Goal: Information Seeking & Learning: Learn about a topic

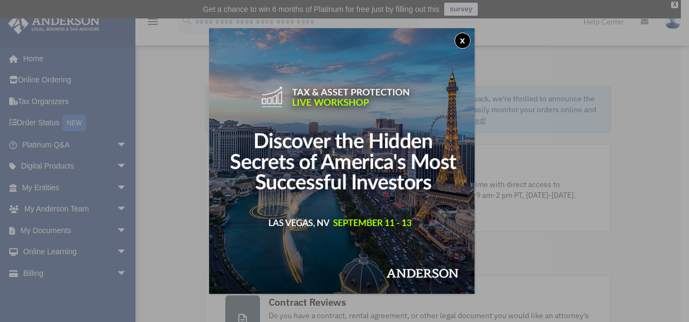
click at [462, 40] on button "x" at bounding box center [463, 41] width 16 height 16
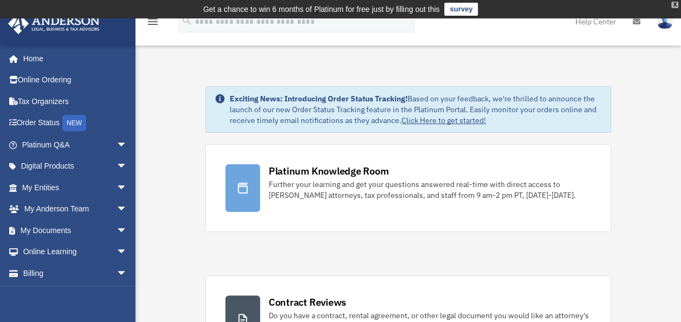
click at [676, 4] on div "X" at bounding box center [674, 5] width 7 height 7
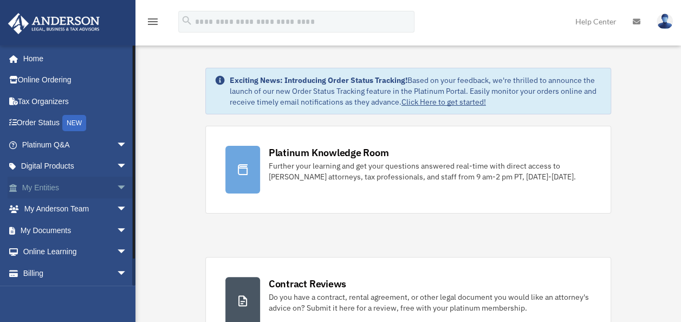
click at [98, 184] on link "My Entities arrow_drop_down" at bounding box center [76, 188] width 136 height 22
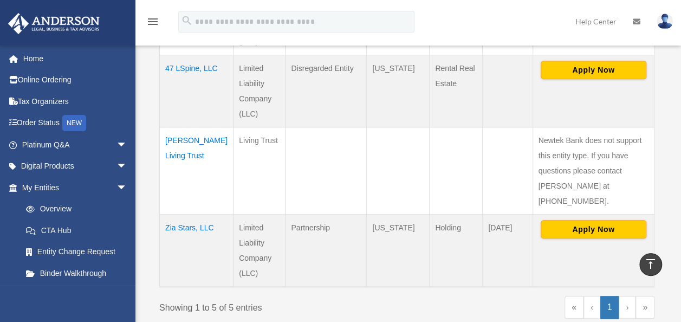
scroll to position [434, 0]
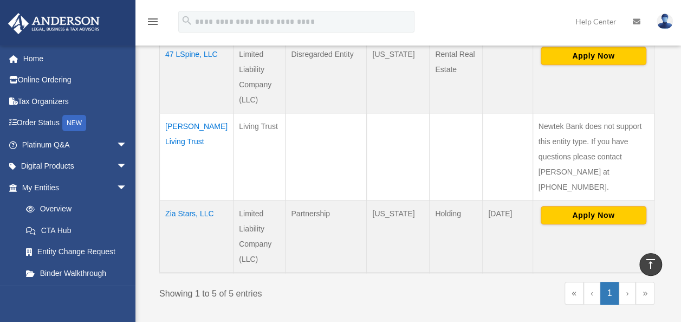
click at [172, 140] on td "[PERSON_NAME] Living Trust" at bounding box center [197, 156] width 74 height 87
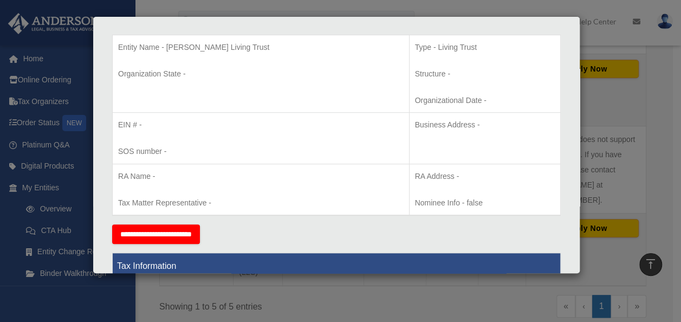
scroll to position [0, 0]
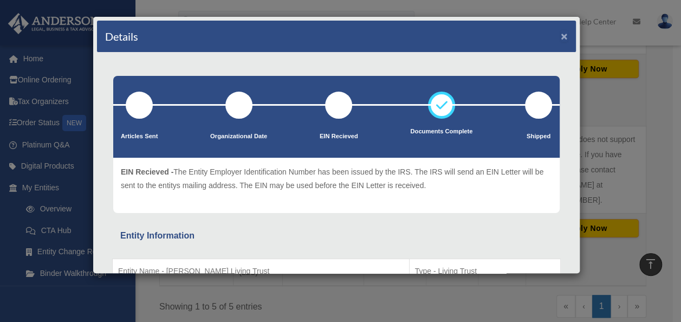
click at [561, 36] on button "×" at bounding box center [564, 35] width 7 height 11
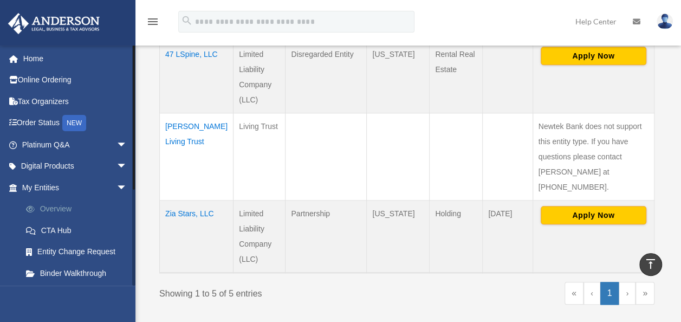
click at [71, 209] on link "Overview" at bounding box center [79, 209] width 128 height 22
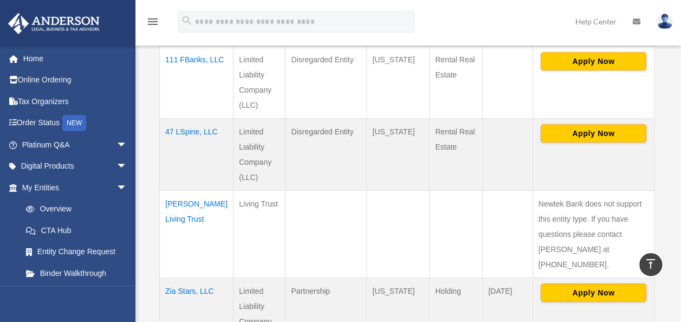
scroll to position [379, 0]
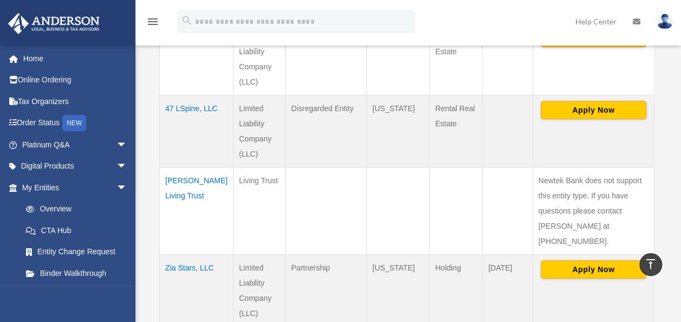
click at [173, 191] on td "[PERSON_NAME] Living Trust" at bounding box center [197, 210] width 74 height 87
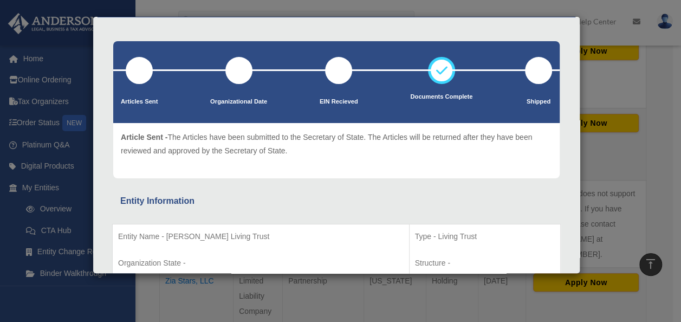
scroll to position [0, 0]
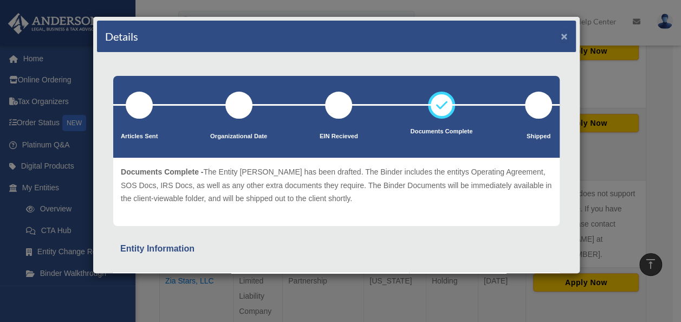
click at [561, 33] on button "×" at bounding box center [564, 35] width 7 height 11
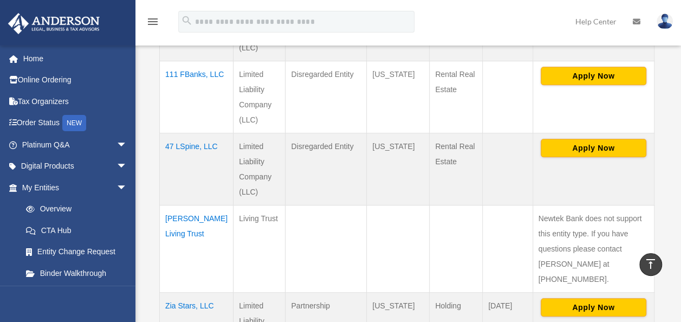
scroll to position [325, 0]
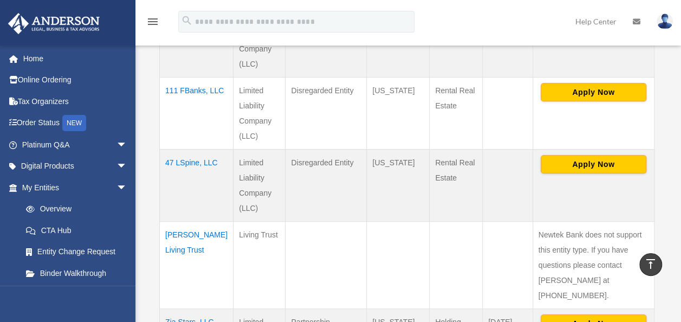
click at [174, 174] on td "47 LSpine, LLC" at bounding box center [197, 186] width 74 height 72
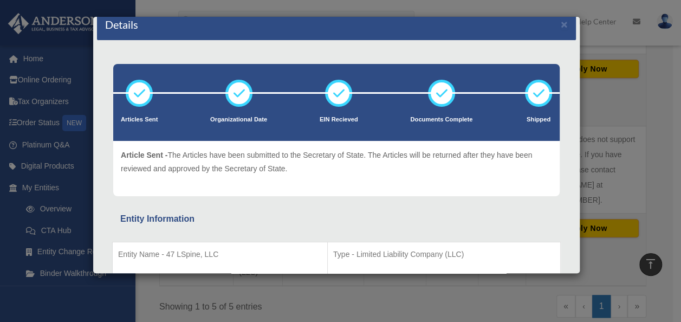
scroll to position [0, 0]
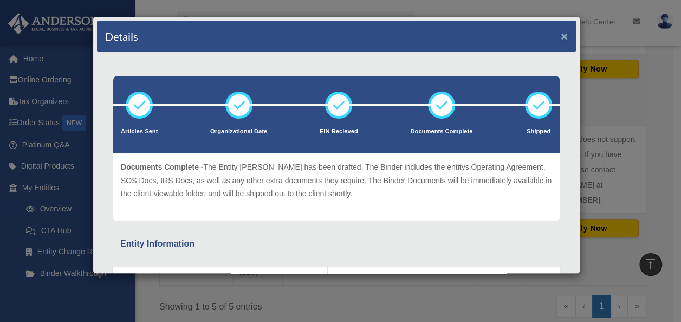
click at [561, 35] on button "×" at bounding box center [564, 35] width 7 height 11
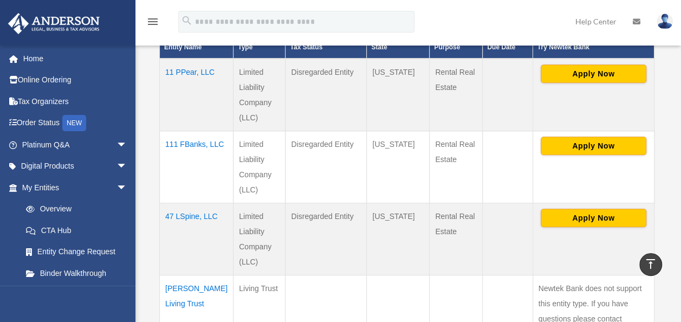
scroll to position [271, 0]
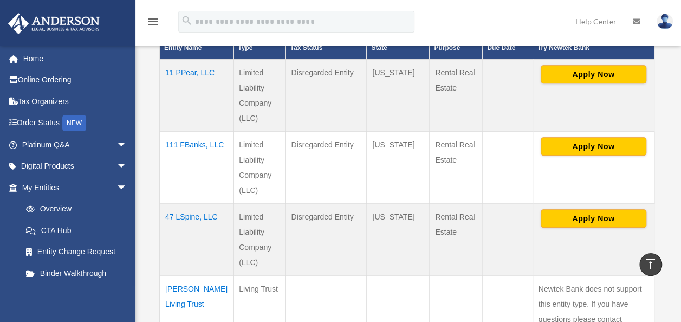
click at [177, 160] on td "111 FBanks, LLC" at bounding box center [197, 168] width 74 height 72
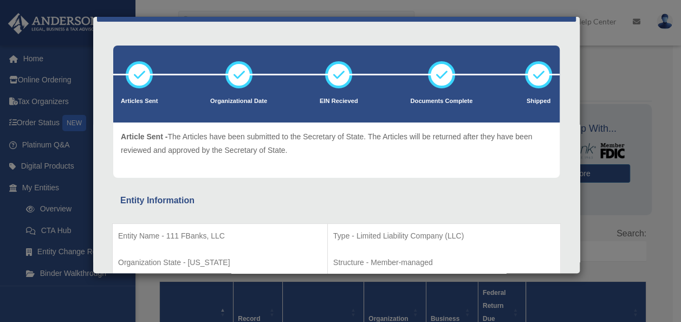
scroll to position [0, 0]
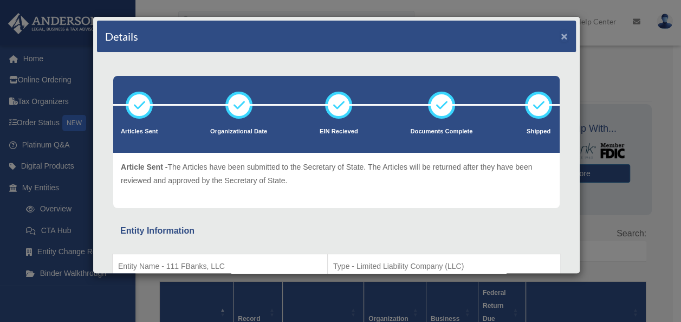
click at [561, 33] on button "×" at bounding box center [564, 35] width 7 height 11
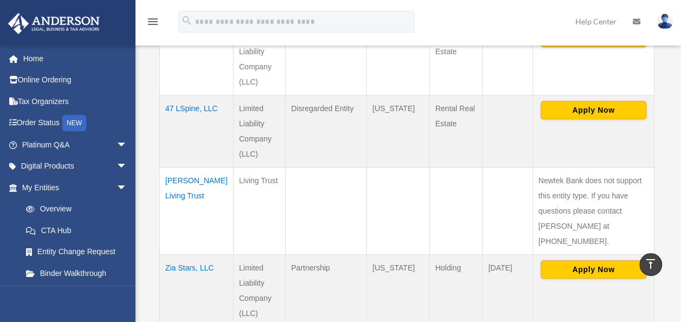
scroll to position [434, 0]
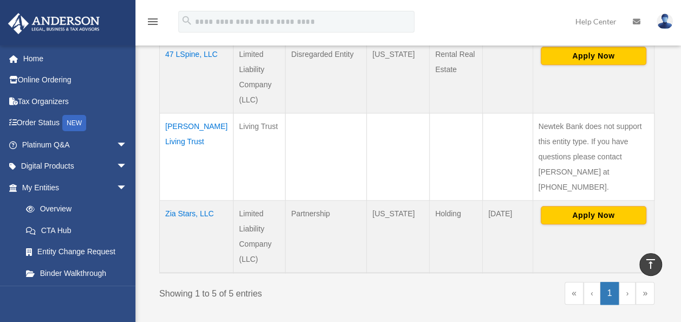
click at [184, 201] on td "Zia Stars, LLC" at bounding box center [197, 237] width 74 height 73
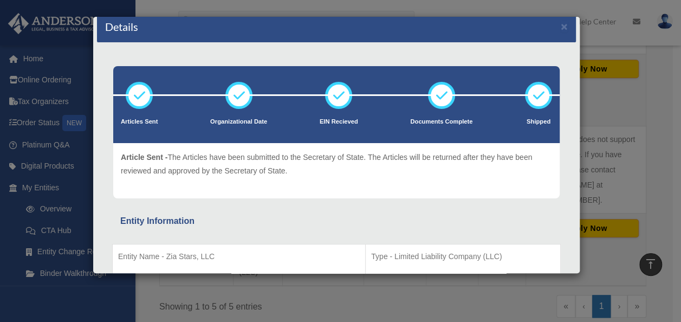
scroll to position [0, 0]
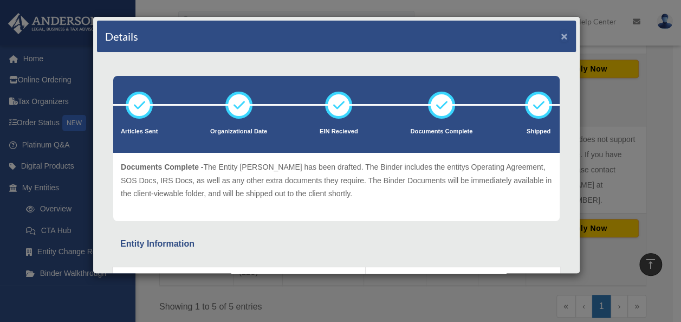
click at [561, 37] on button "×" at bounding box center [564, 35] width 7 height 11
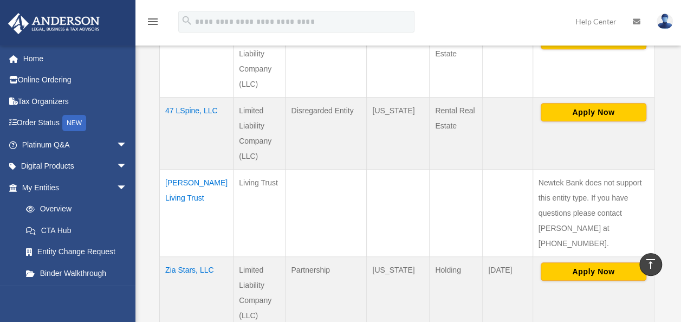
scroll to position [379, 0]
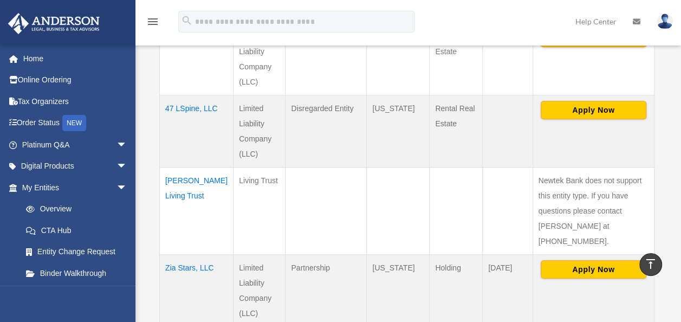
click at [177, 195] on td "[PERSON_NAME] Living Trust" at bounding box center [197, 210] width 74 height 87
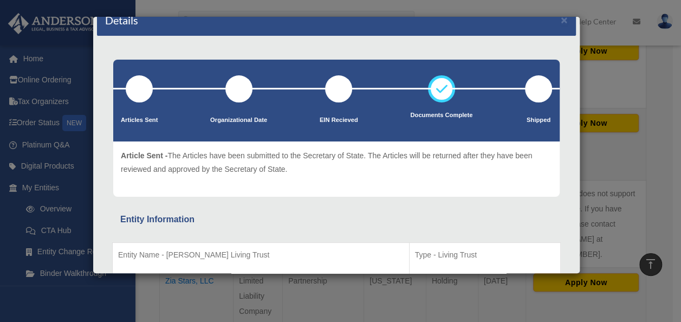
scroll to position [0, 0]
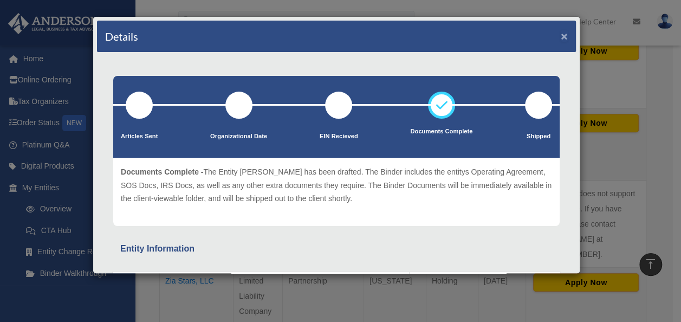
click at [561, 34] on button "×" at bounding box center [564, 35] width 7 height 11
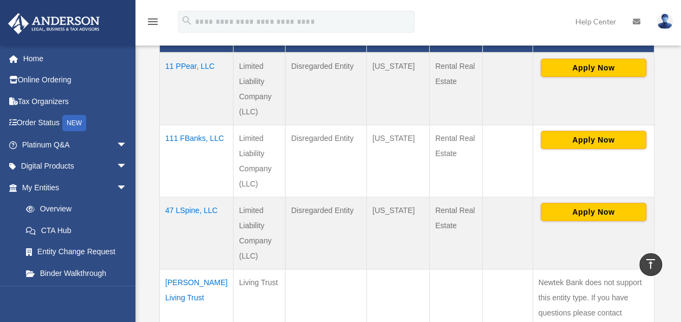
scroll to position [325, 0]
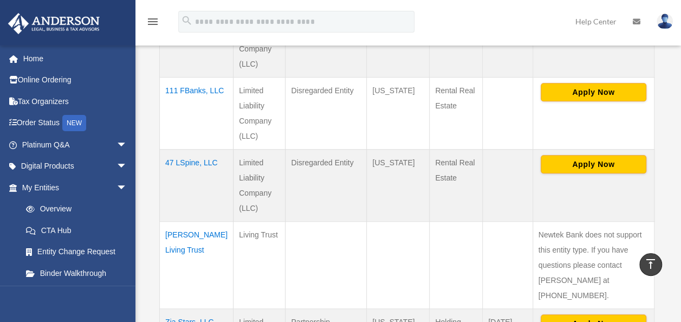
click at [177, 173] on td "47 LSpine, LLC" at bounding box center [197, 186] width 74 height 72
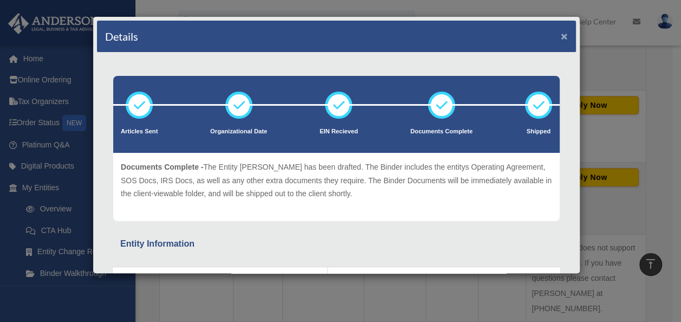
click at [561, 34] on button "×" at bounding box center [564, 35] width 7 height 11
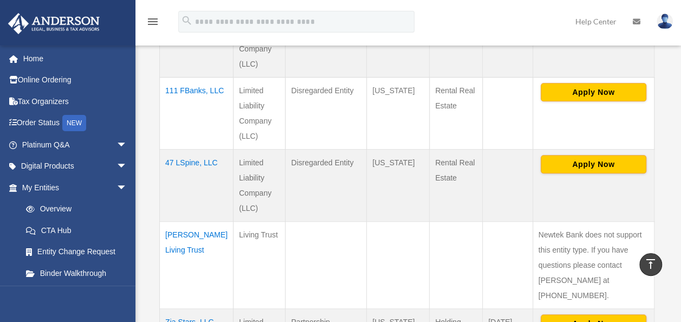
click at [176, 104] on td "111 FBanks, LLC" at bounding box center [197, 113] width 74 height 72
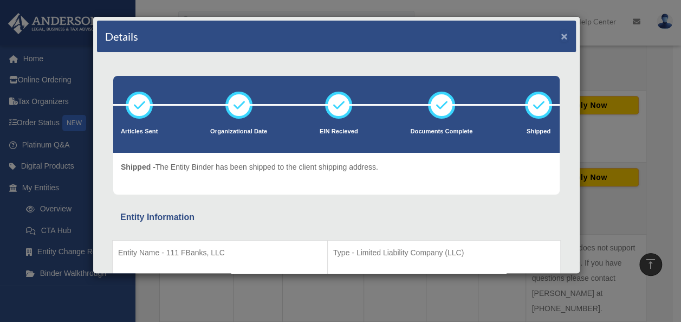
click at [561, 36] on button "×" at bounding box center [564, 35] width 7 height 11
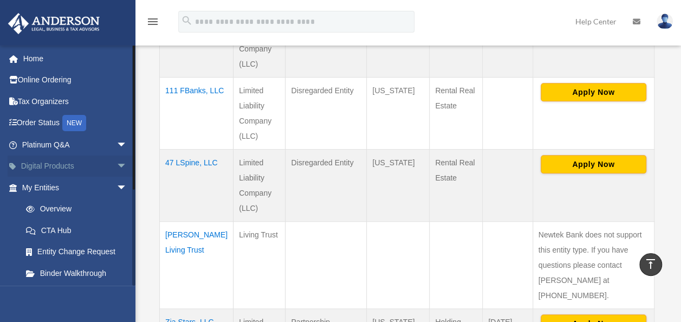
click at [76, 166] on link "Digital Products arrow_drop_down" at bounding box center [76, 167] width 136 height 22
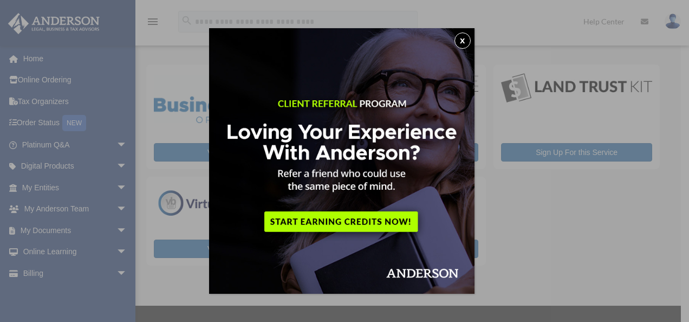
click at [463, 39] on button "x" at bounding box center [463, 41] width 16 height 16
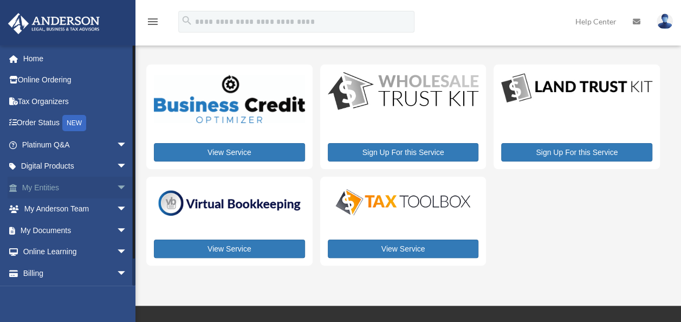
click at [117, 186] on span "arrow_drop_down" at bounding box center [128, 188] width 22 height 22
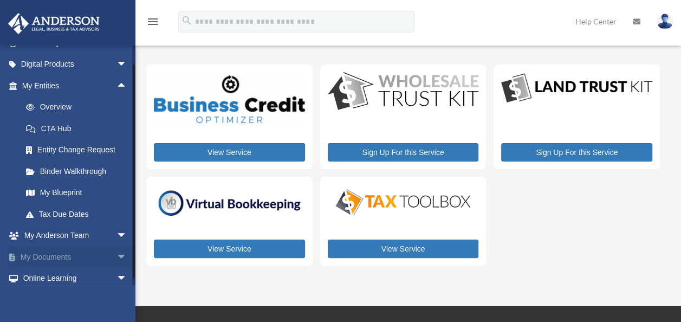
scroll to position [108, 0]
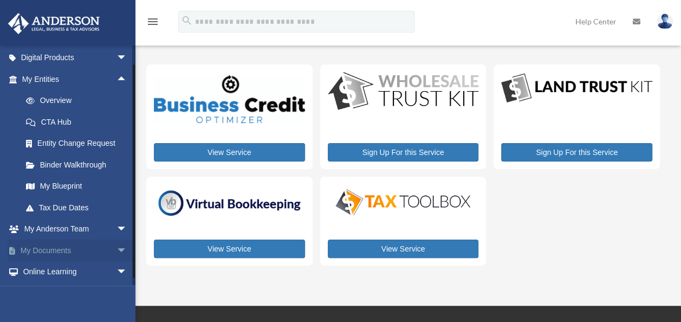
click at [98, 252] on link "My Documents arrow_drop_down" at bounding box center [76, 251] width 136 height 22
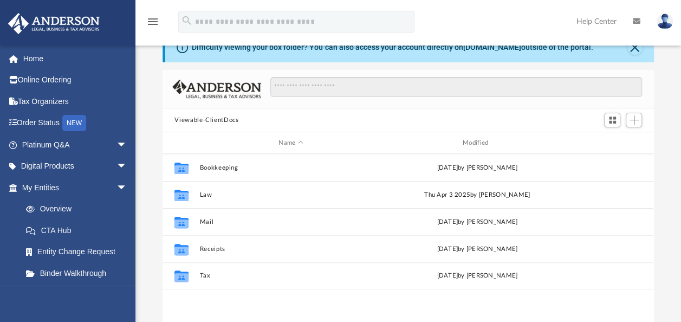
scroll to position [54, 0]
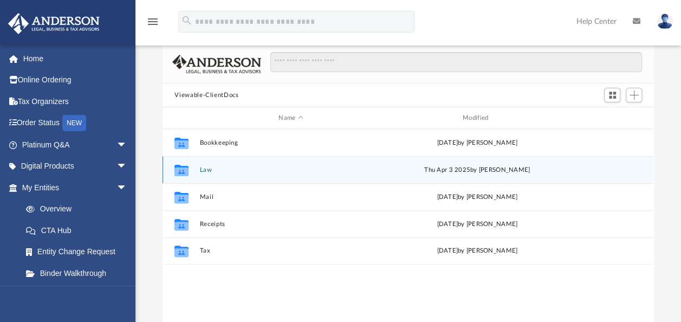
click at [213, 169] on button "Law" at bounding box center [291, 169] width 182 height 7
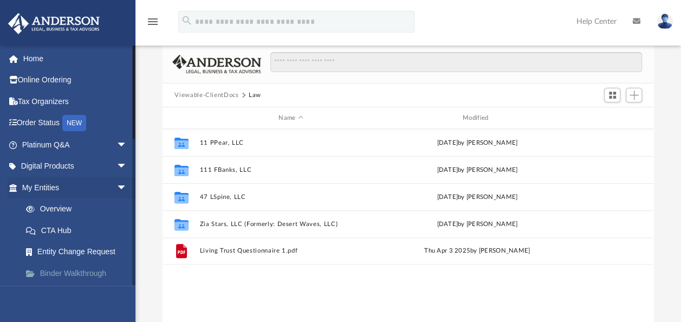
click at [90, 273] on link "Binder Walkthrough" at bounding box center [79, 273] width 128 height 22
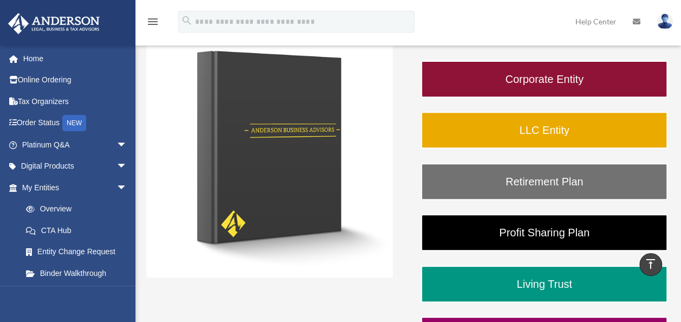
scroll to position [163, 0]
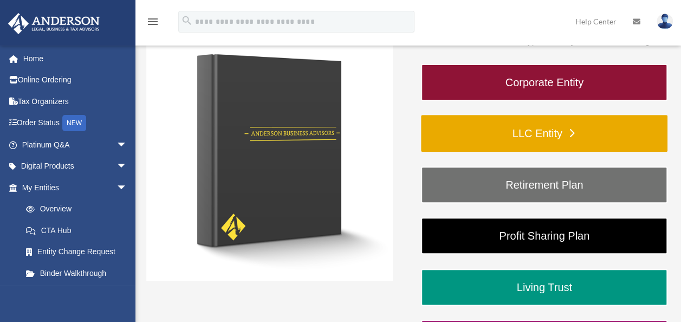
click at [539, 132] on link "LLC Entity" at bounding box center [544, 133] width 247 height 37
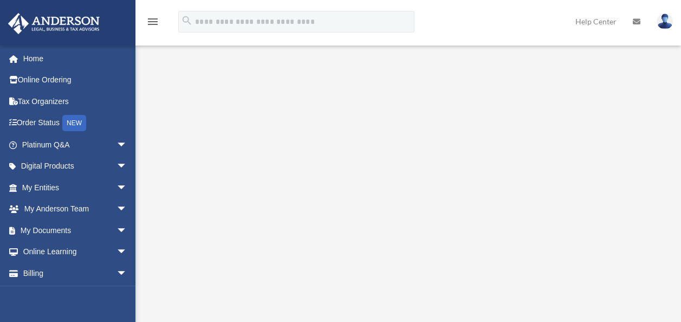
scroll to position [132, 0]
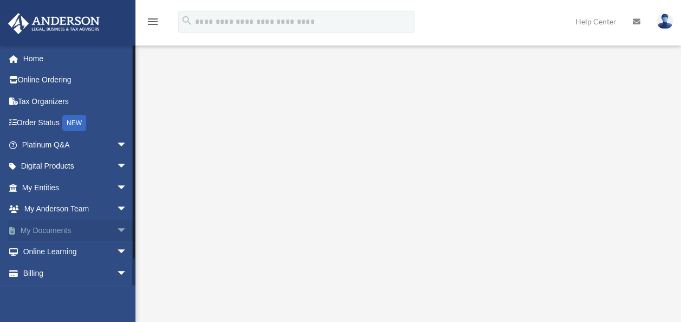
click at [117, 227] on span "arrow_drop_down" at bounding box center [128, 230] width 22 height 22
click at [45, 247] on link "Box" at bounding box center [79, 252] width 128 height 22
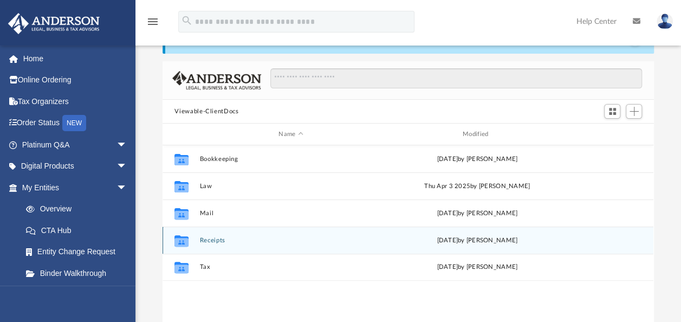
scroll to position [54, 0]
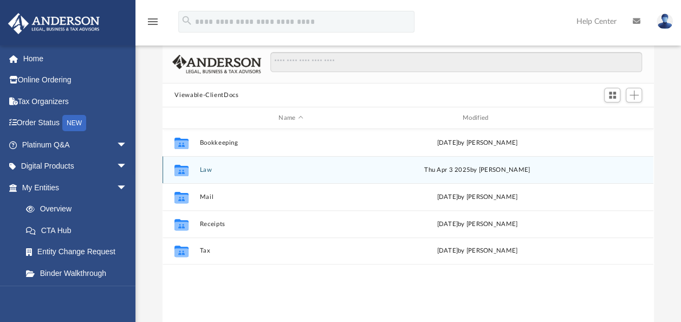
click at [206, 168] on button "Law" at bounding box center [291, 169] width 182 height 7
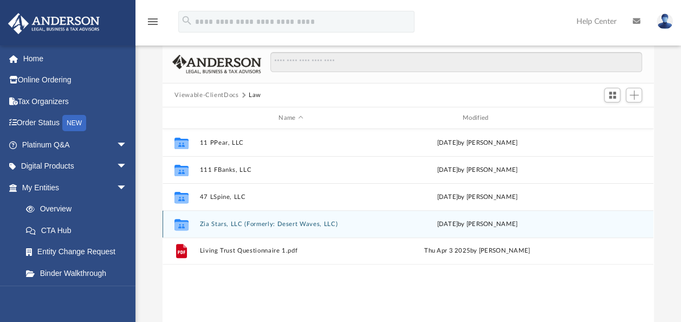
click at [219, 221] on button "Zia Stars, LLC (Formerly: Desert Waves, LLC)" at bounding box center [291, 224] width 182 height 7
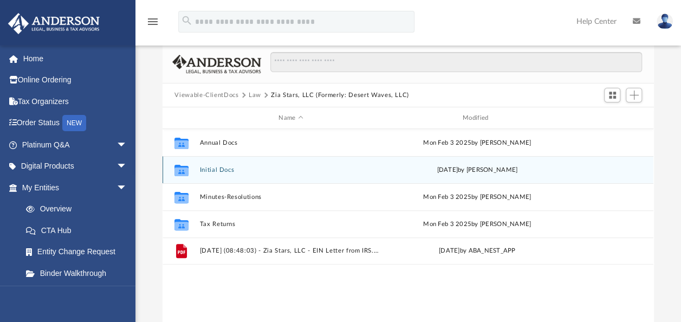
click at [213, 170] on button "Initial Docs" at bounding box center [291, 169] width 182 height 7
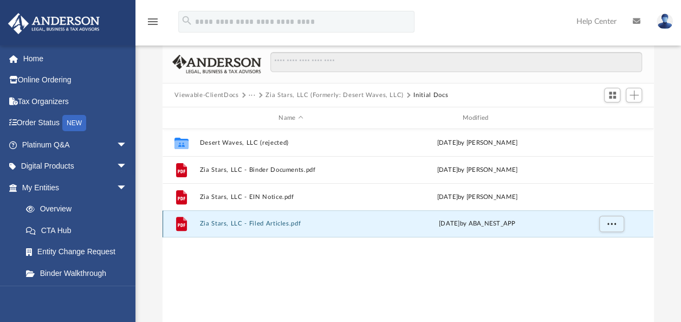
click at [219, 221] on button "Zia Stars, LLC - Filed Articles.pdf" at bounding box center [291, 223] width 182 height 7
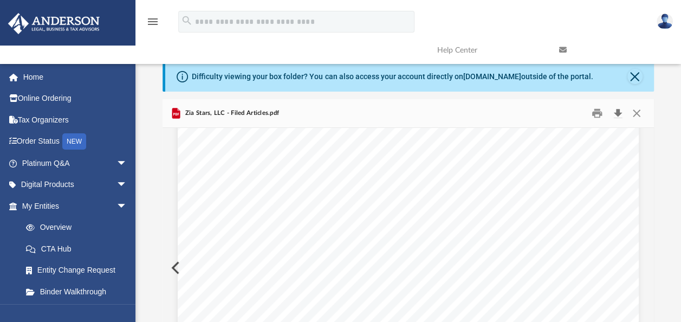
scroll to position [1142, 0]
click at [636, 76] on button "Close" at bounding box center [635, 76] width 15 height 15
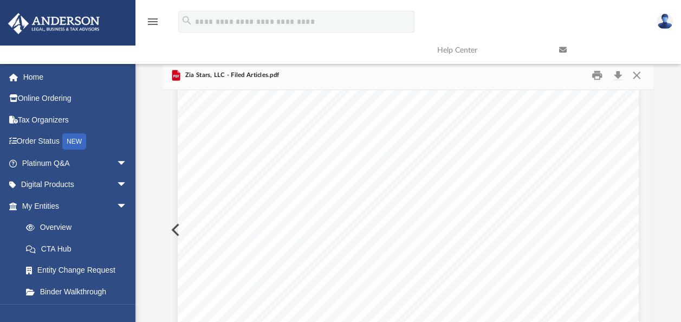
scroll to position [0, 0]
click at [636, 73] on button "Close" at bounding box center [637, 75] width 20 height 17
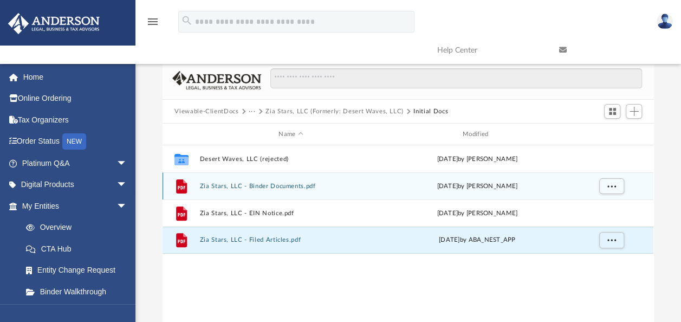
click at [244, 183] on button "Zia Stars, LLC - Binder Documents.pdf" at bounding box center [291, 186] width 182 height 7
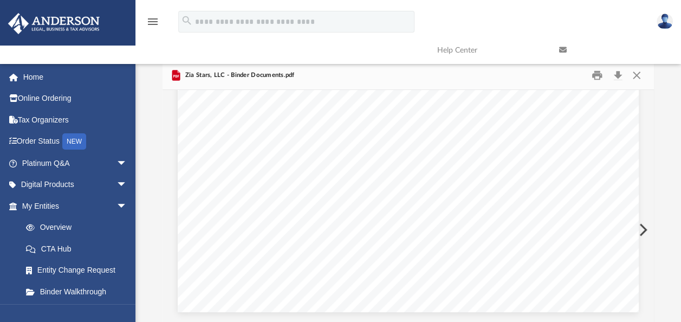
scroll to position [12302, 0]
click at [640, 76] on button "Close" at bounding box center [637, 75] width 20 height 17
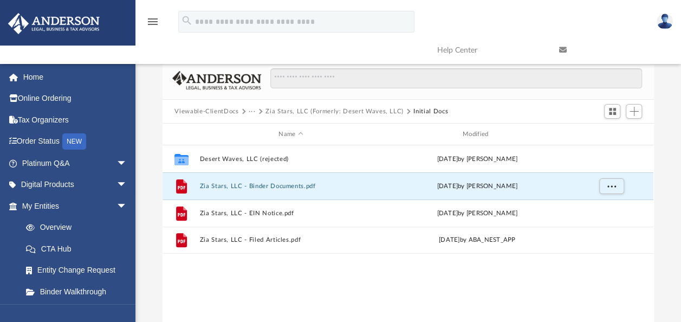
click at [222, 113] on button "Viewable-ClientDocs" at bounding box center [206, 112] width 64 height 10
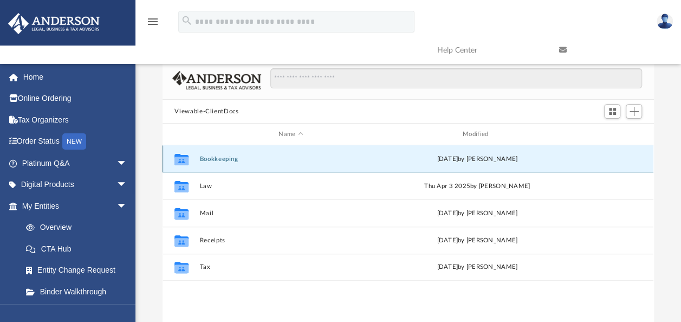
click at [234, 157] on button "Bookkeeping" at bounding box center [291, 159] width 182 height 7
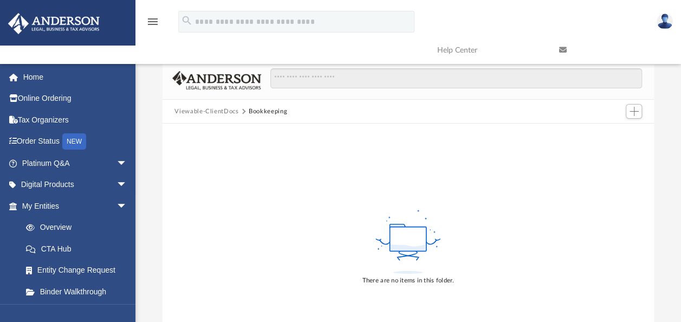
click at [219, 112] on button "Viewable-ClientDocs" at bounding box center [206, 112] width 64 height 10
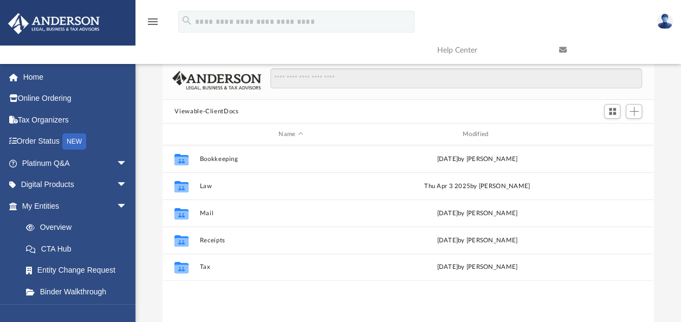
scroll to position [238, 482]
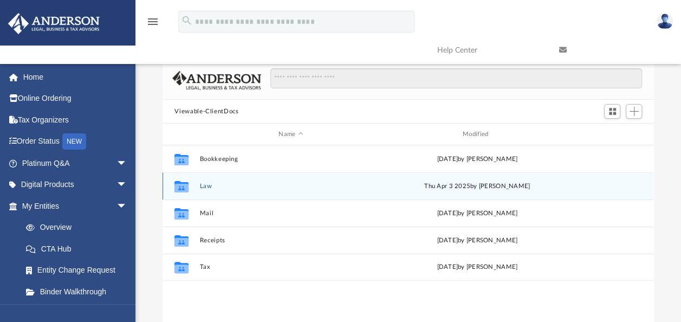
click at [209, 185] on button "Law" at bounding box center [291, 186] width 182 height 7
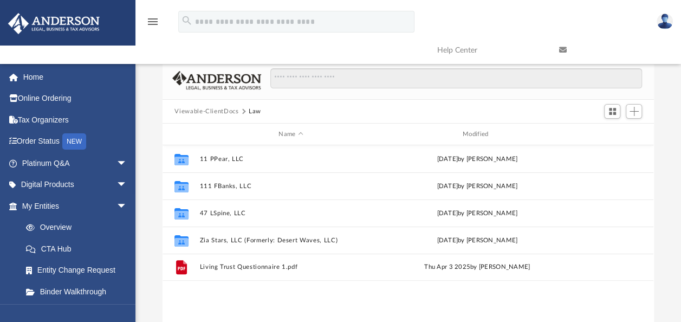
click at [208, 112] on button "Viewable-ClientDocs" at bounding box center [206, 112] width 64 height 10
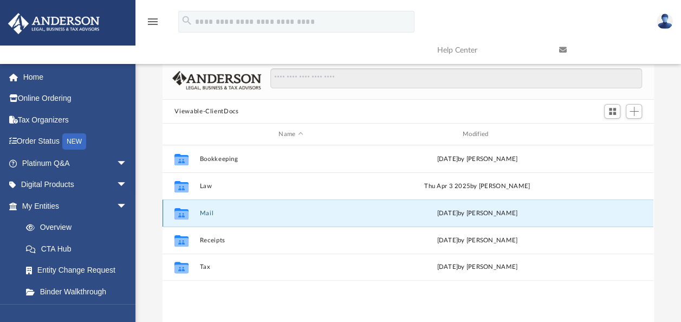
click at [207, 210] on button "Mail" at bounding box center [291, 213] width 182 height 7
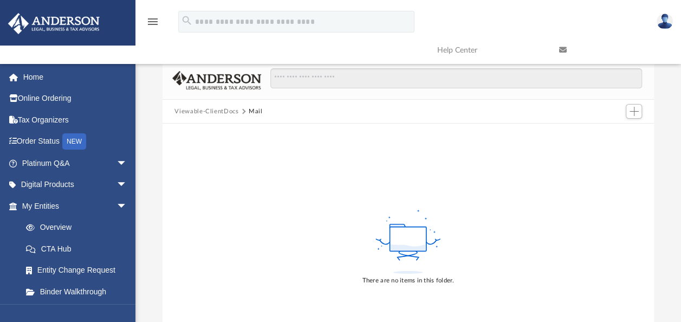
click at [205, 111] on button "Viewable-ClientDocs" at bounding box center [206, 112] width 64 height 10
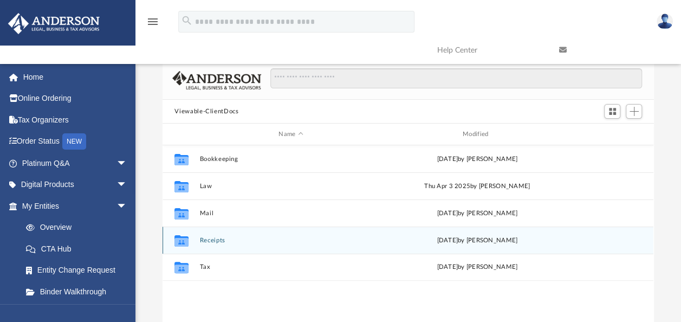
click at [218, 238] on button "Receipts" at bounding box center [291, 240] width 182 height 7
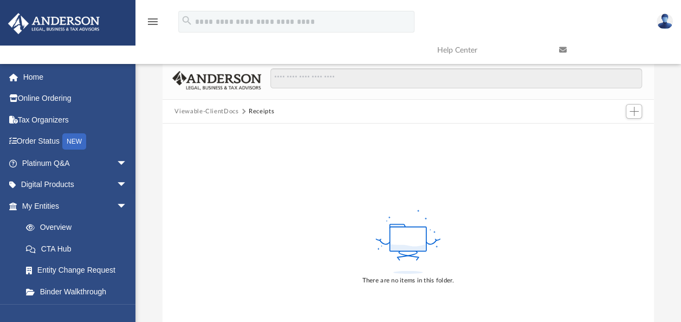
click at [203, 107] on button "Viewable-ClientDocs" at bounding box center [206, 112] width 64 height 10
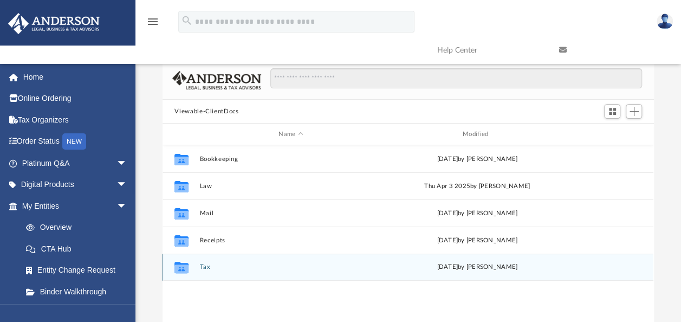
click at [206, 267] on button "Tax" at bounding box center [291, 266] width 182 height 7
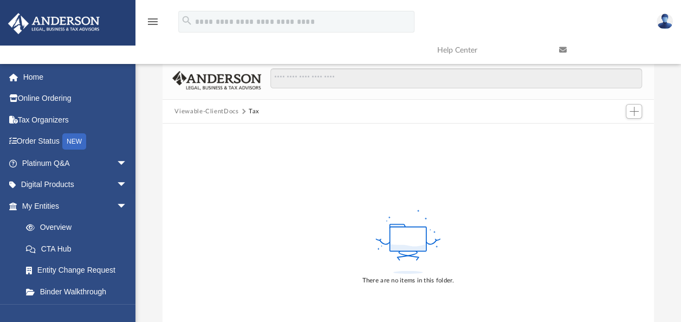
click at [197, 113] on button "Viewable-ClientDocs" at bounding box center [206, 112] width 64 height 10
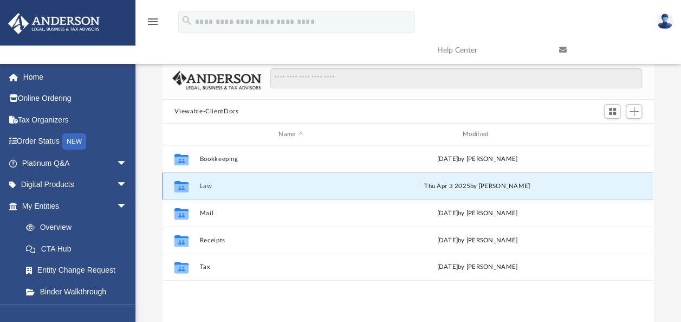
click at [204, 185] on button "Law" at bounding box center [291, 186] width 182 height 7
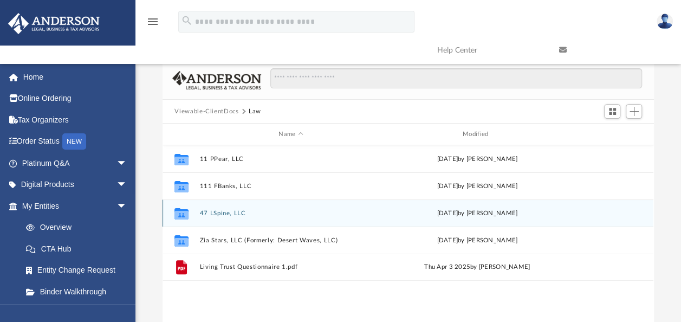
click at [228, 212] on button "47 LSpine, LLC" at bounding box center [291, 213] width 182 height 7
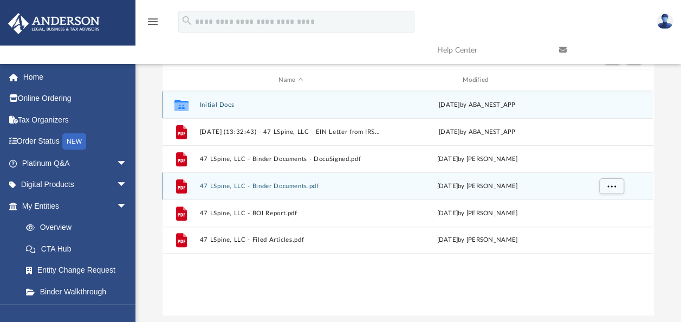
scroll to position [0, 0]
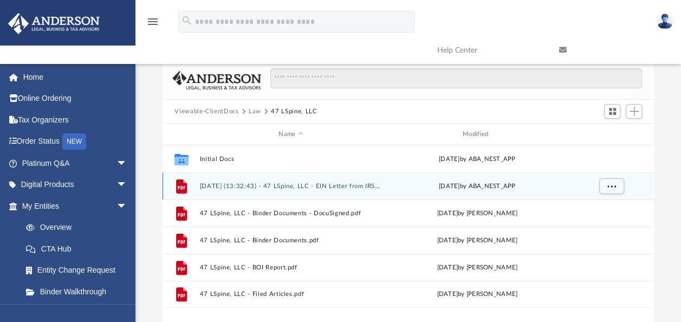
click at [241, 182] on div "File 2025.03.12 (13:32:43) - 47 LSpine, LLC - EIN Letter from IRS.pdf Wed Mar 1…" at bounding box center [408, 185] width 491 height 27
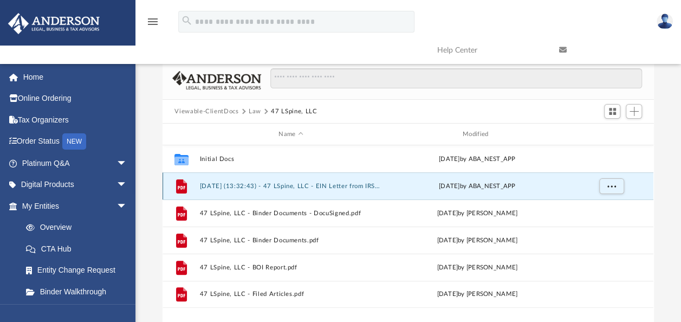
click at [243, 186] on button "2025.03.12 (13:32:43) - 47 LSpine, LLC - EIN Letter from IRS.pdf" at bounding box center [291, 186] width 182 height 7
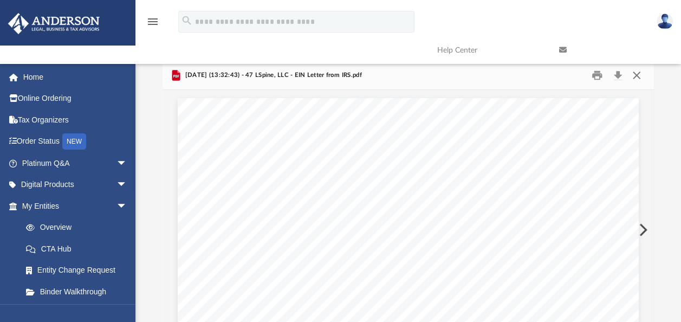
click at [638, 74] on button "Close" at bounding box center [637, 75] width 20 height 17
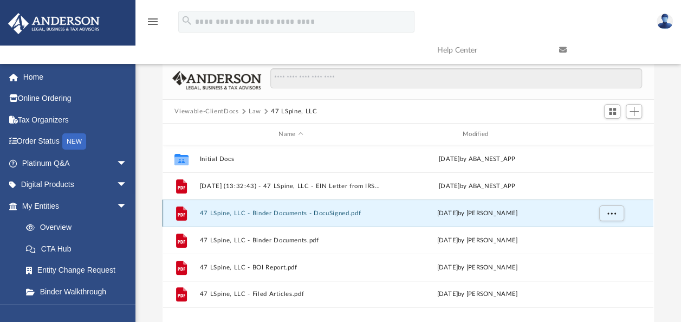
click at [224, 212] on button "47 LSpine, LLC - Binder Documents - DocuSigned.pdf" at bounding box center [291, 213] width 182 height 7
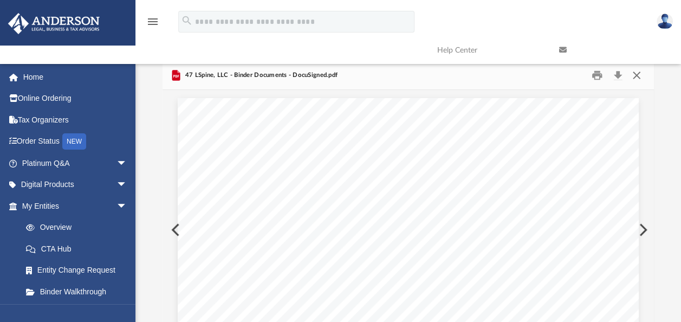
click at [637, 75] on button "Close" at bounding box center [637, 75] width 20 height 17
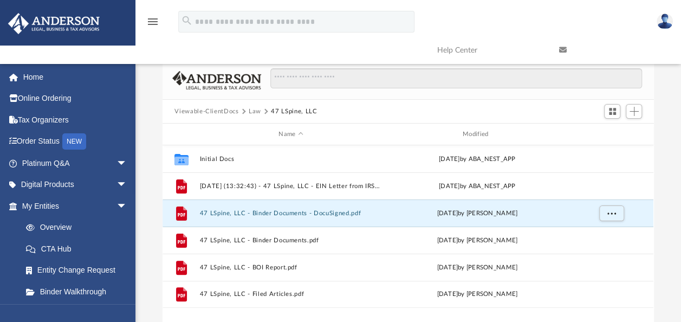
click at [665, 21] on img at bounding box center [665, 22] width 16 height 16
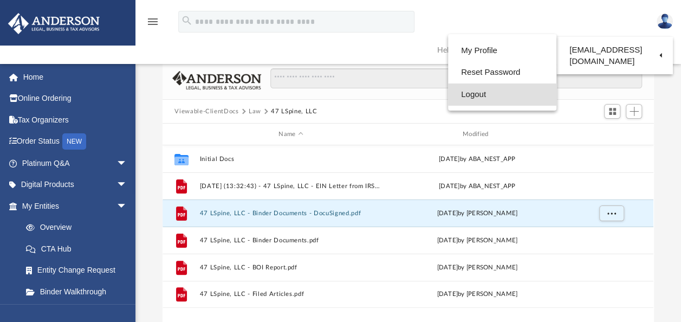
click at [468, 98] on link "Logout" at bounding box center [502, 94] width 108 height 22
